Goal: Information Seeking & Learning: Find specific fact

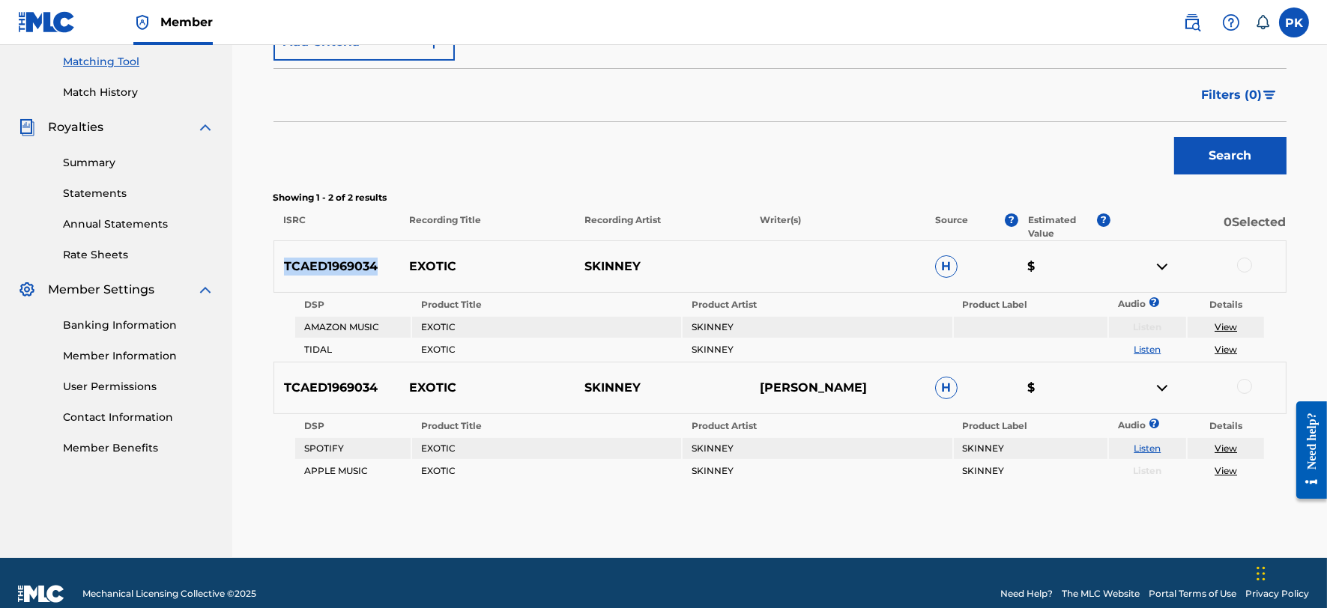
scroll to position [399, 0]
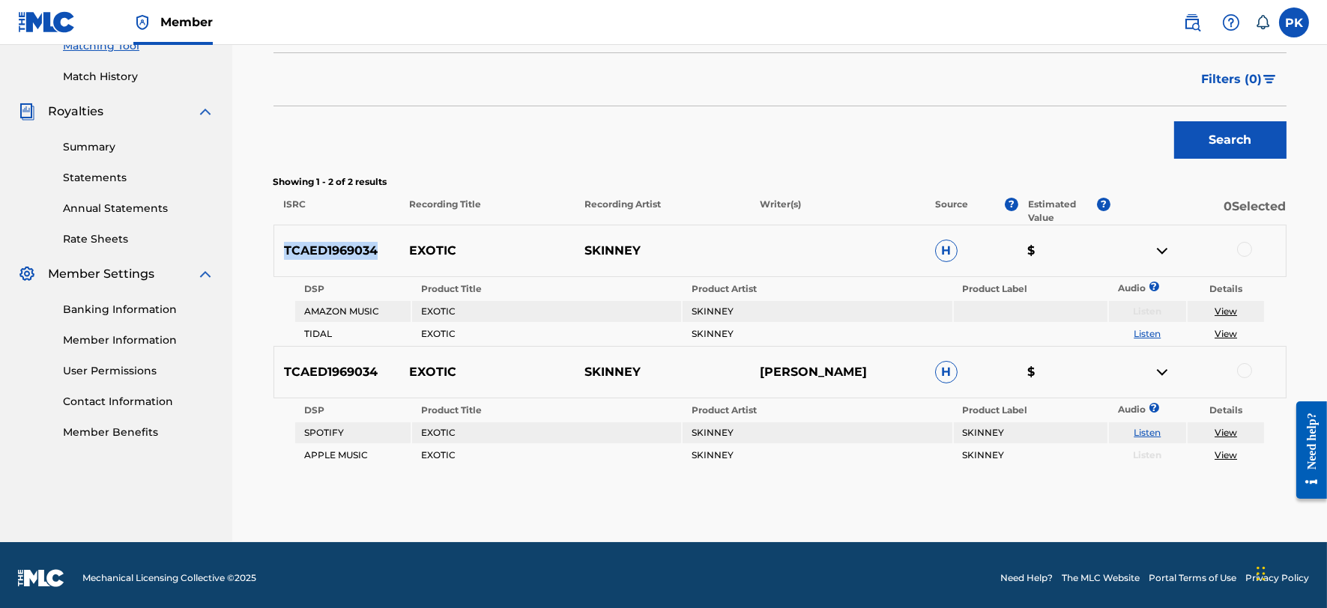
click at [1226, 427] on link "View" at bounding box center [1225, 432] width 22 height 11
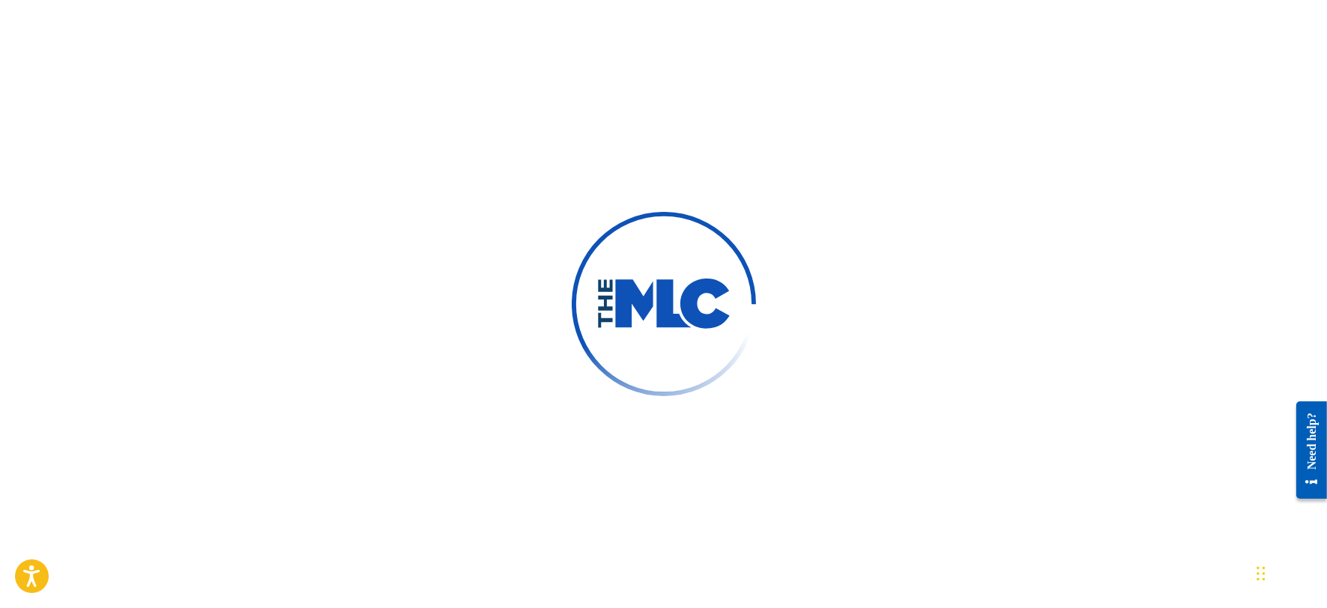
scroll to position [2, 0]
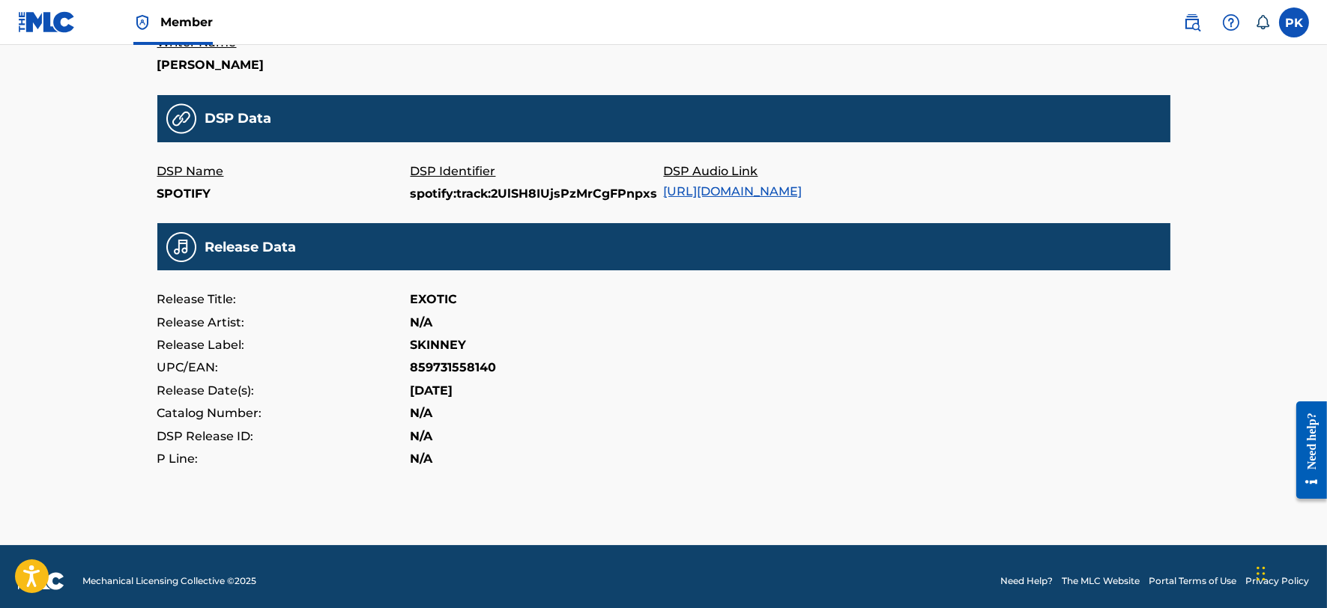
scroll to position [441, 0]
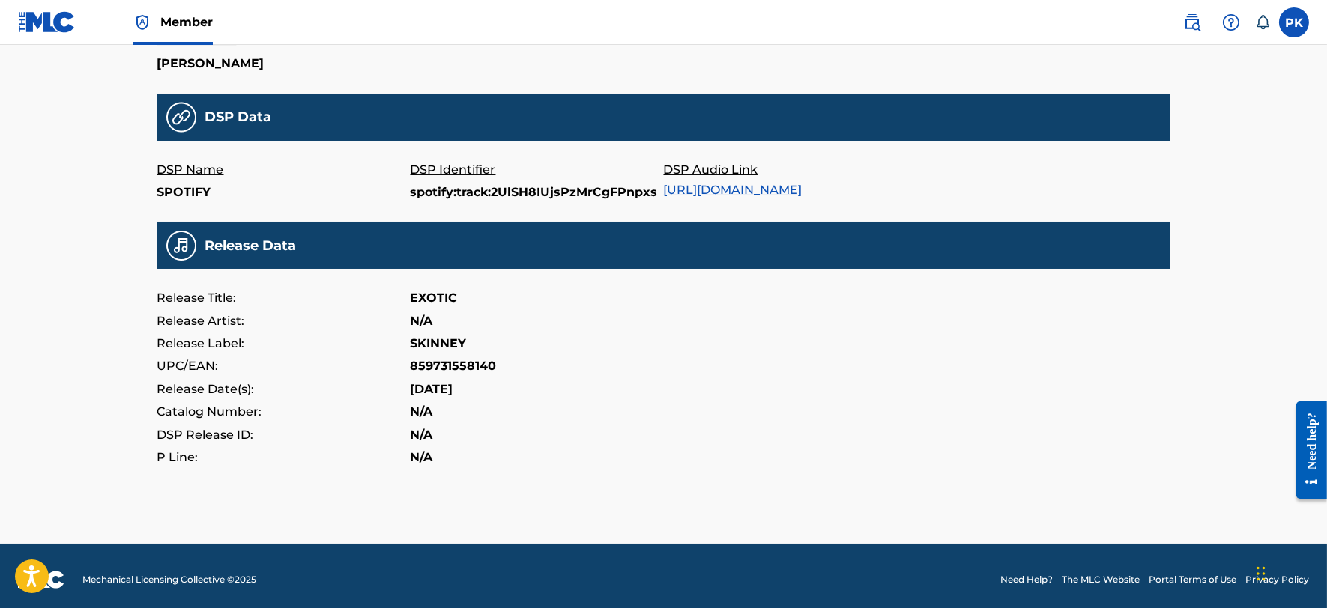
click at [707, 186] on link "https://open.spotify.com/track/2UlSH8IUjsPzMrCgFPnpxs" at bounding box center [733, 190] width 139 height 14
